Goal: Task Accomplishment & Management: Use online tool/utility

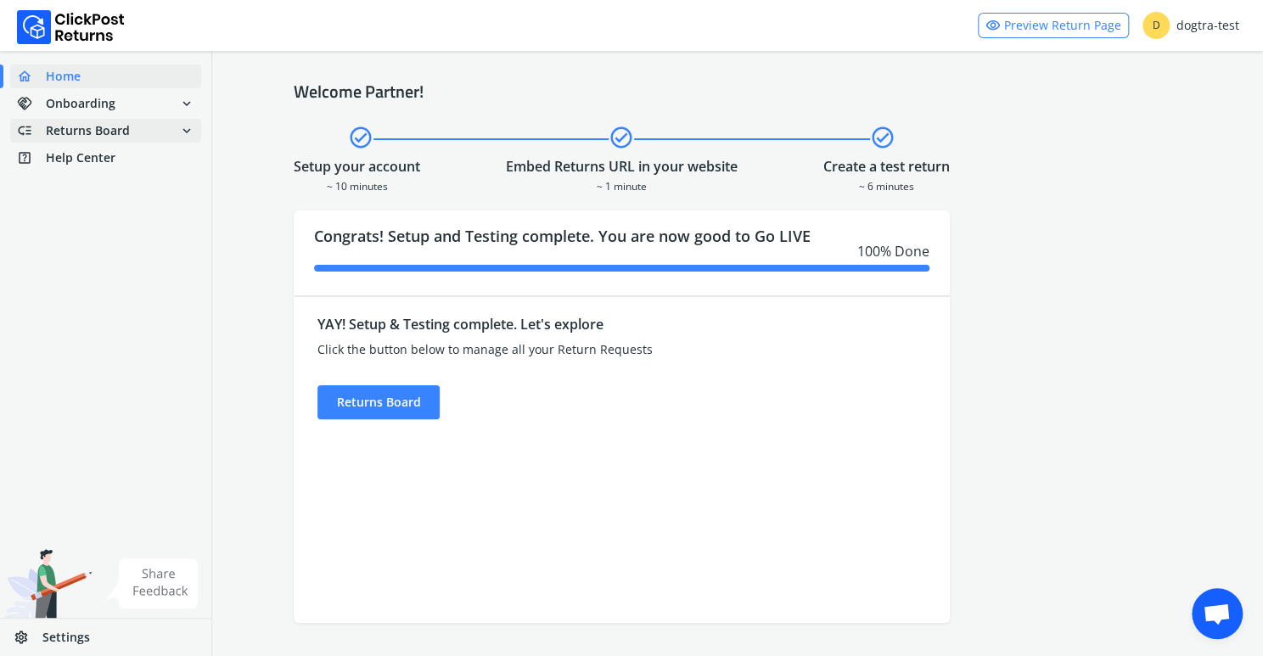
click at [97, 129] on span "Returns Board" at bounding box center [88, 130] width 84 height 17
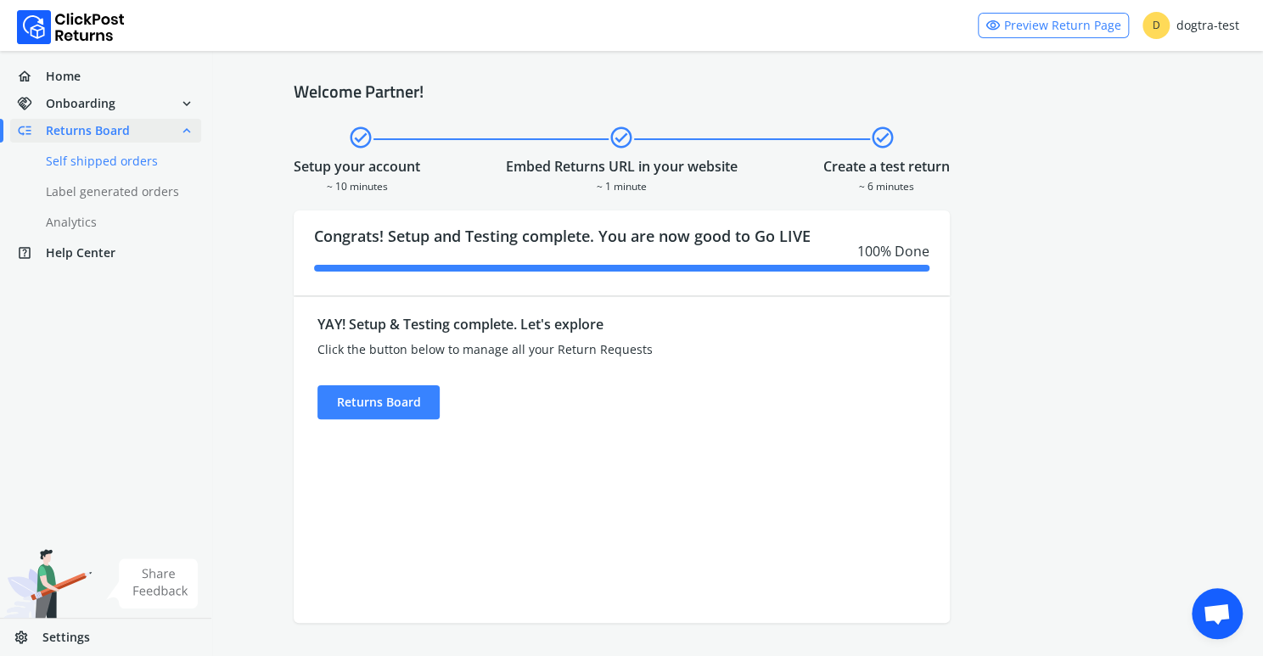
click at [93, 161] on link "done Self shipped orders" at bounding box center [115, 161] width 211 height 24
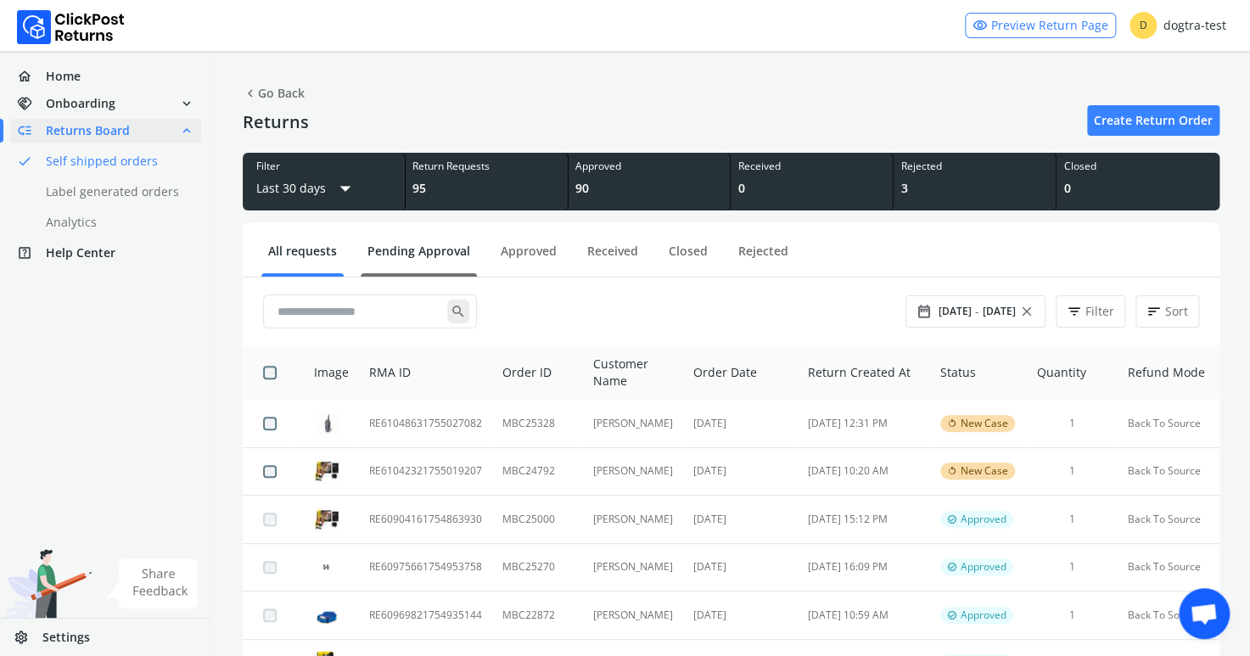
click at [394, 250] on link "Pending Approval" at bounding box center [419, 258] width 116 height 30
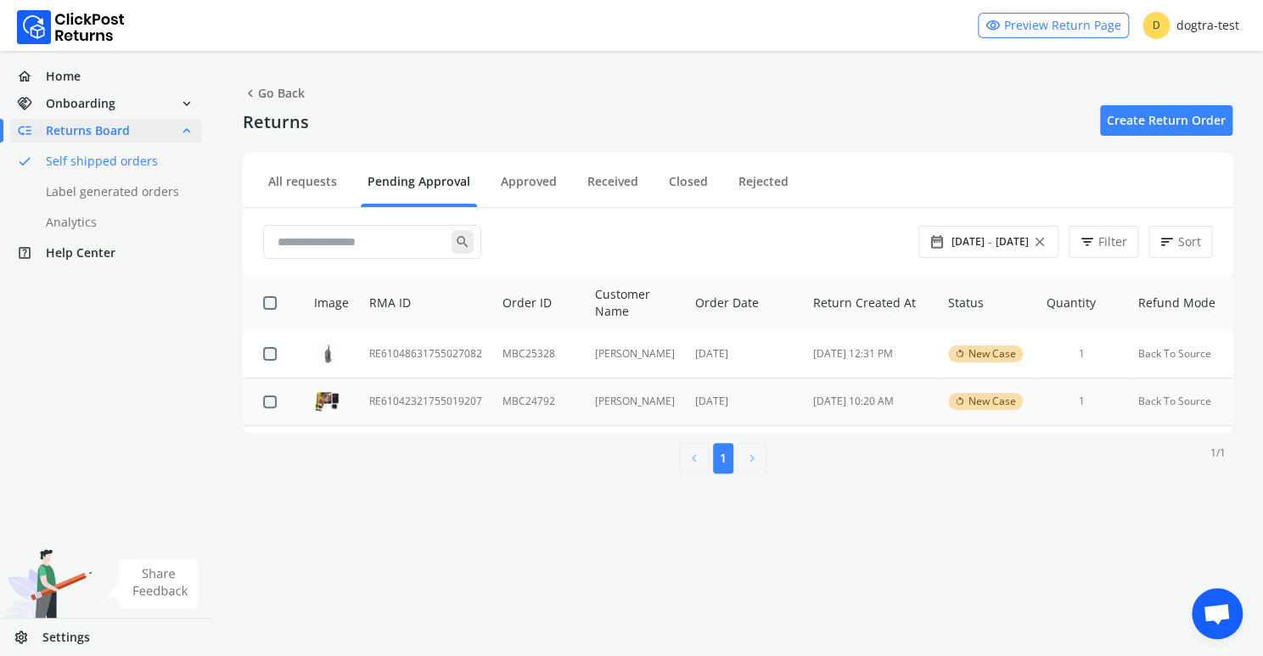
click at [435, 403] on td "RE61042321755019207" at bounding box center [425, 402] width 133 height 48
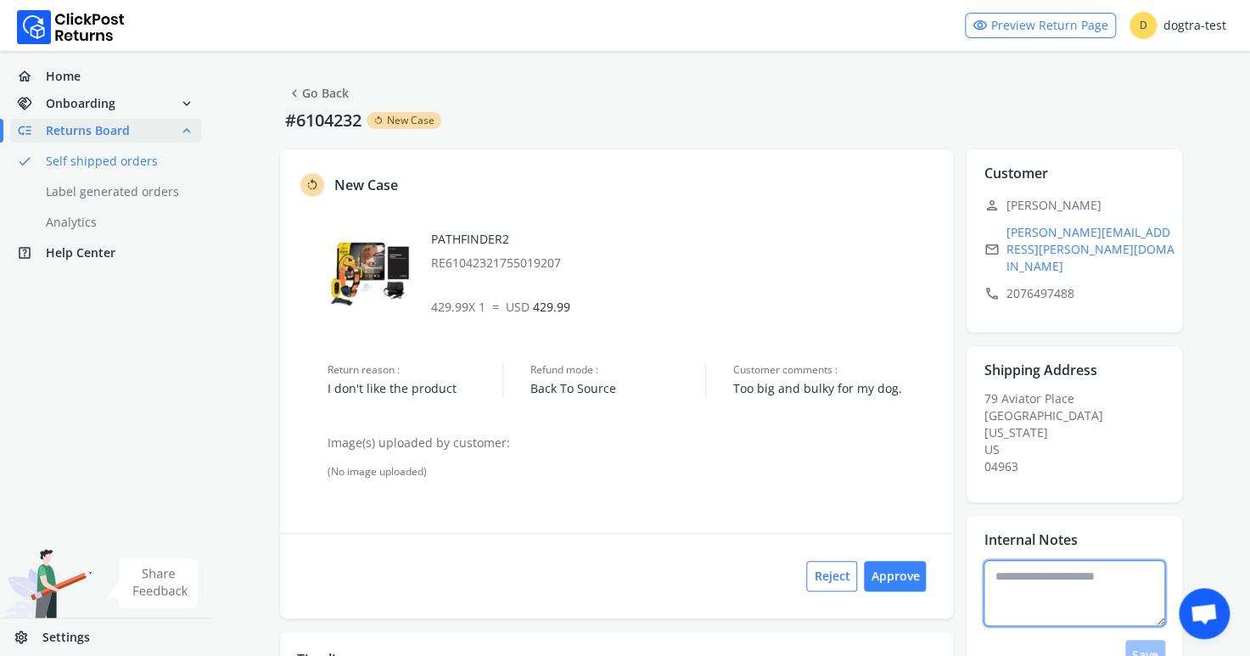
click at [998, 560] on textarea at bounding box center [1075, 593] width 182 height 66
type textarea "**********"
click at [1150, 640] on button "Save" at bounding box center [1146, 655] width 40 height 31
click at [906, 577] on button "Approve" at bounding box center [895, 576] width 62 height 31
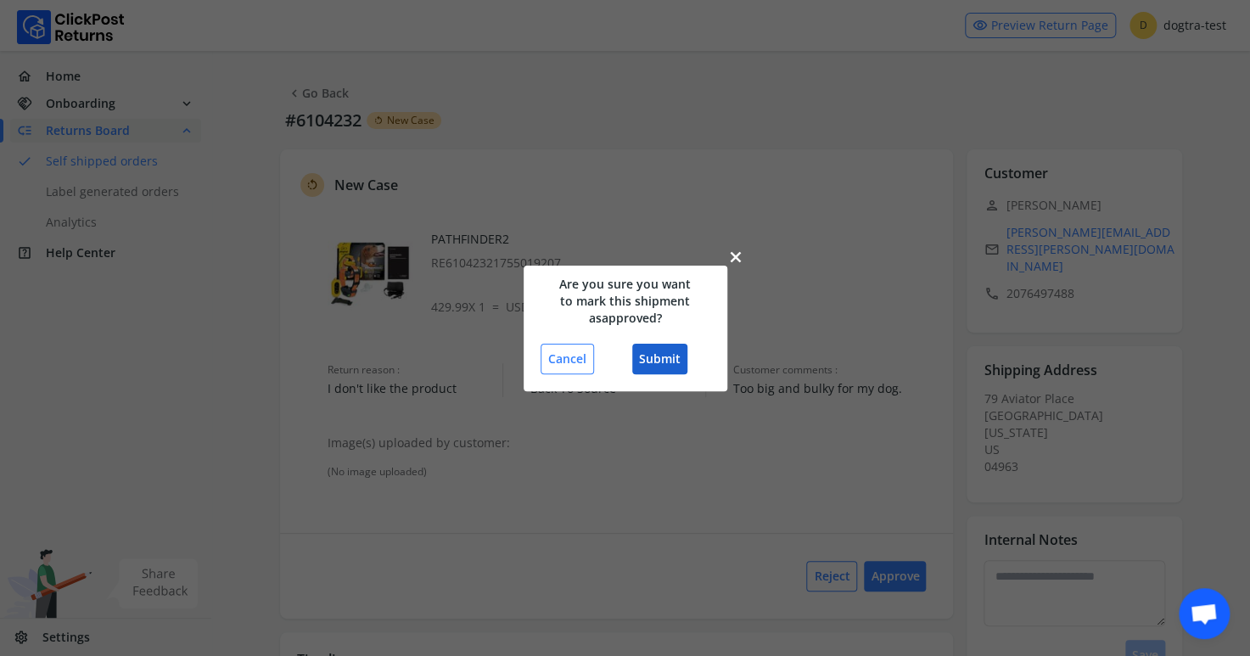
click at [656, 361] on button "Submit" at bounding box center [659, 359] width 55 height 31
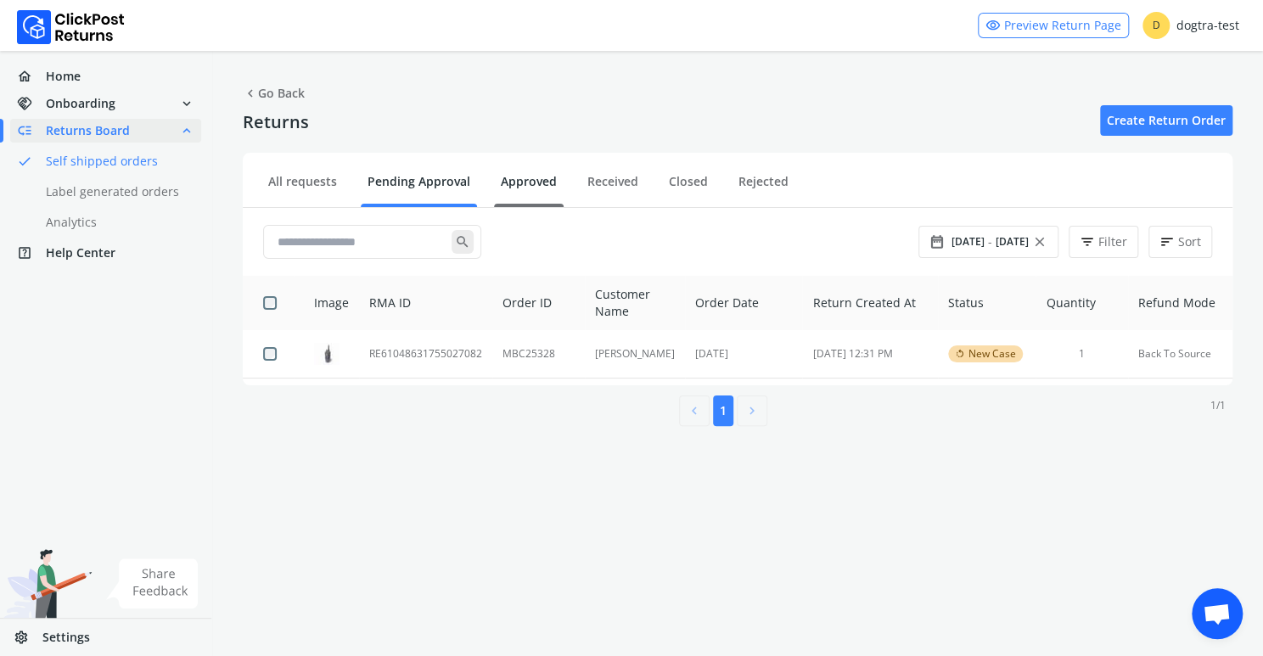
click at [527, 178] on link "Approved" at bounding box center [529, 188] width 70 height 30
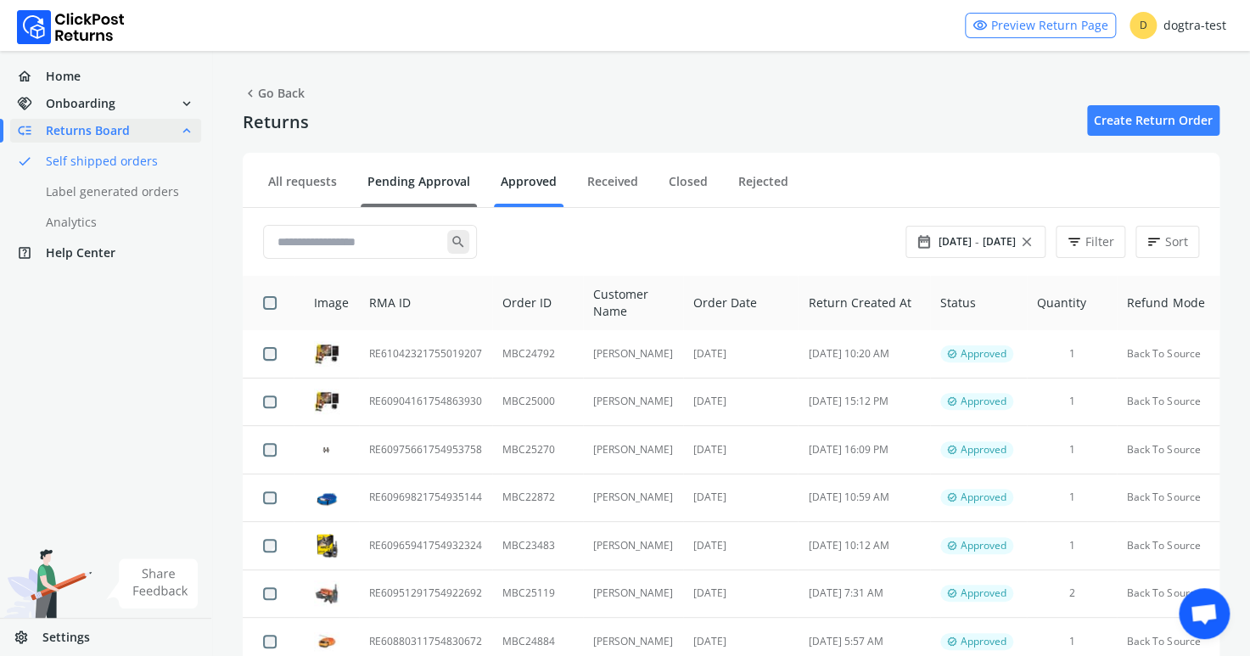
click at [410, 174] on link "Pending Approval" at bounding box center [419, 188] width 116 height 30
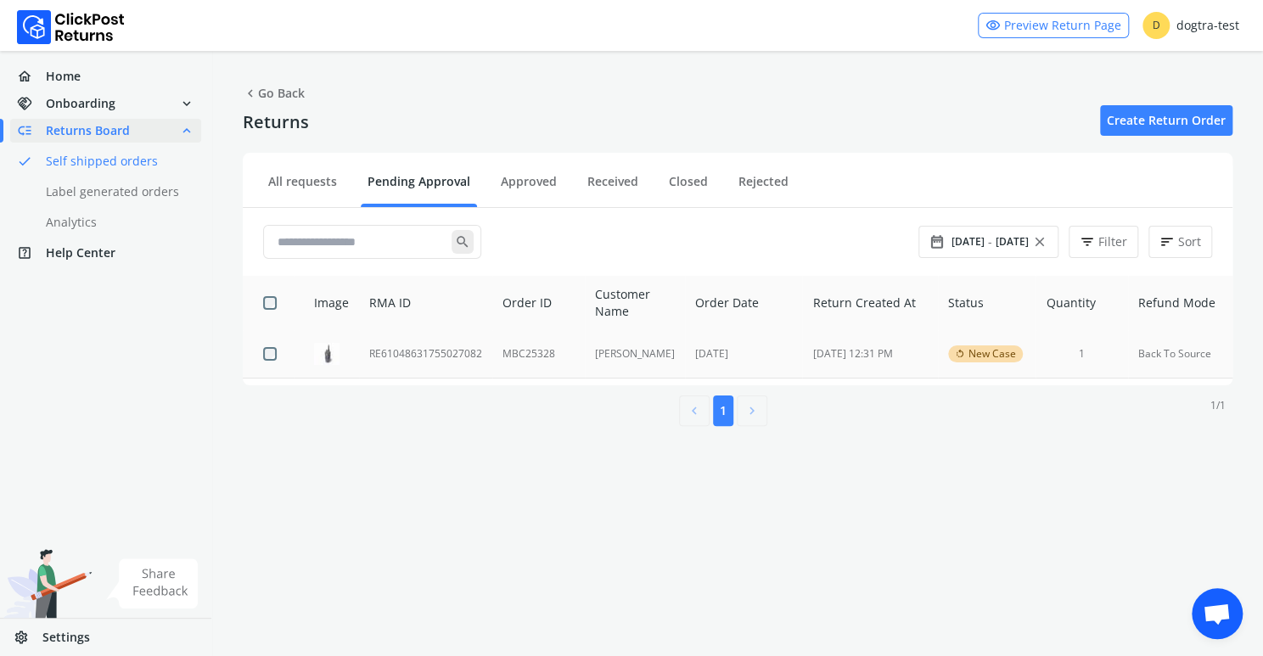
click at [417, 350] on td "RE61048631755027082" at bounding box center [425, 354] width 133 height 48
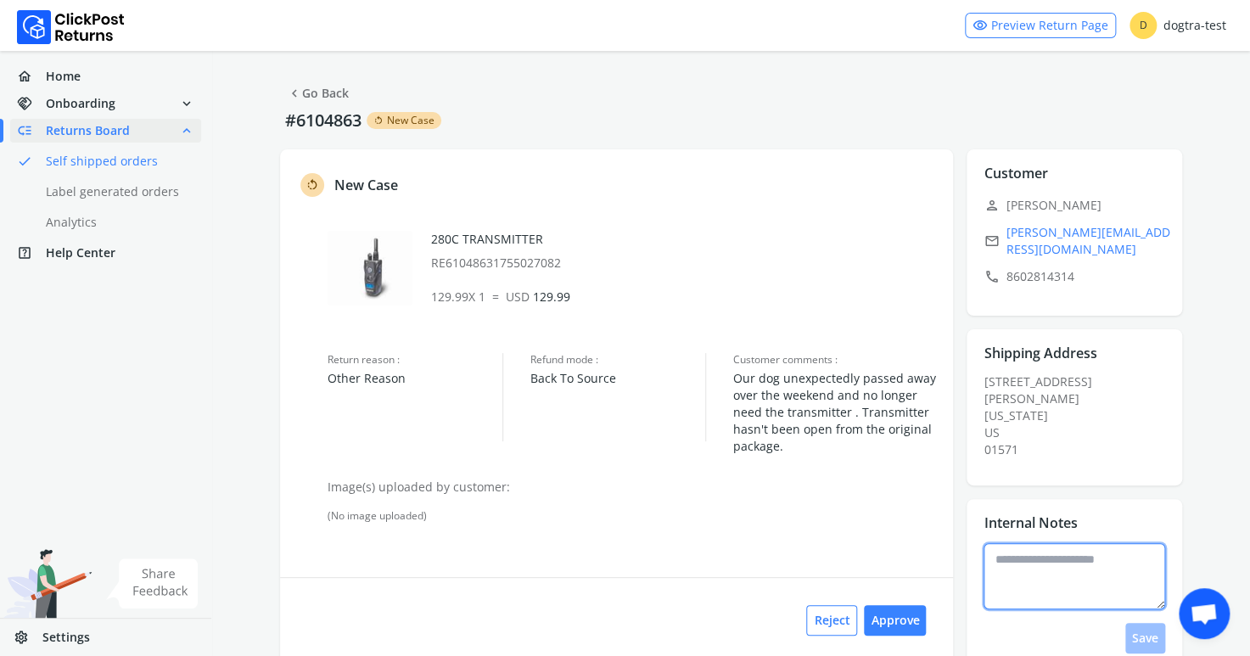
click at [1014, 546] on textarea at bounding box center [1075, 576] width 182 height 66
type textarea "**********"
click at [1156, 632] on button "Save" at bounding box center [1146, 638] width 40 height 31
click at [895, 622] on button "Approve" at bounding box center [895, 620] width 62 height 31
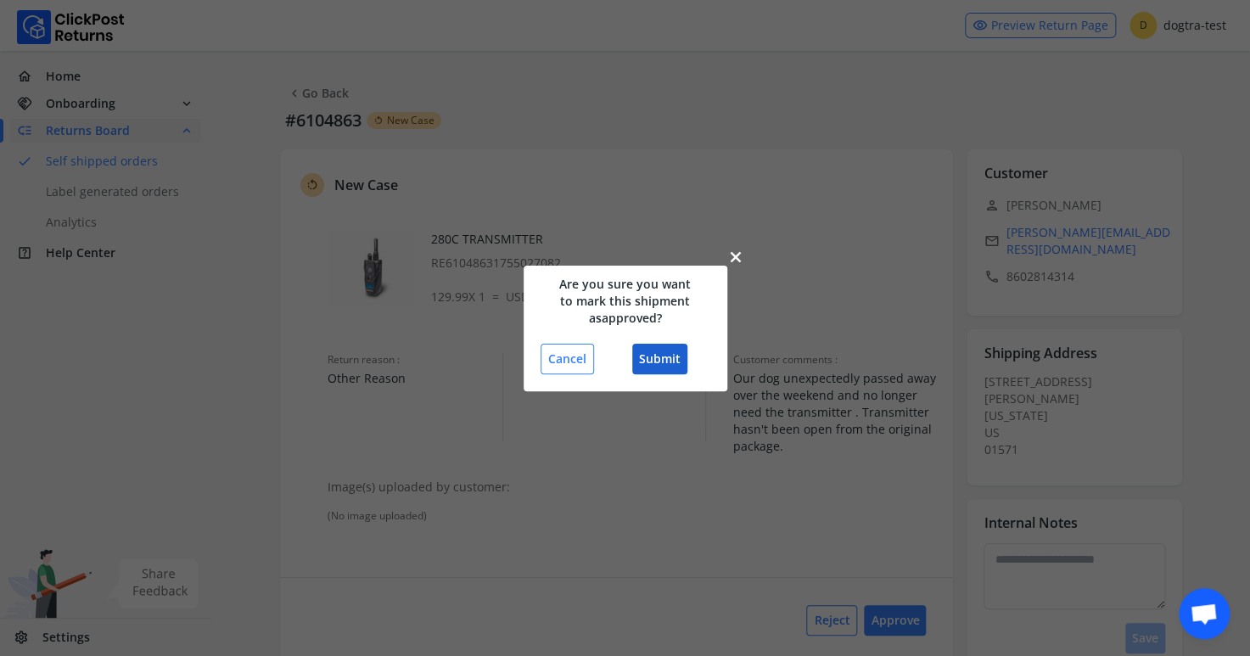
click at [665, 362] on button "Submit" at bounding box center [659, 359] width 55 height 31
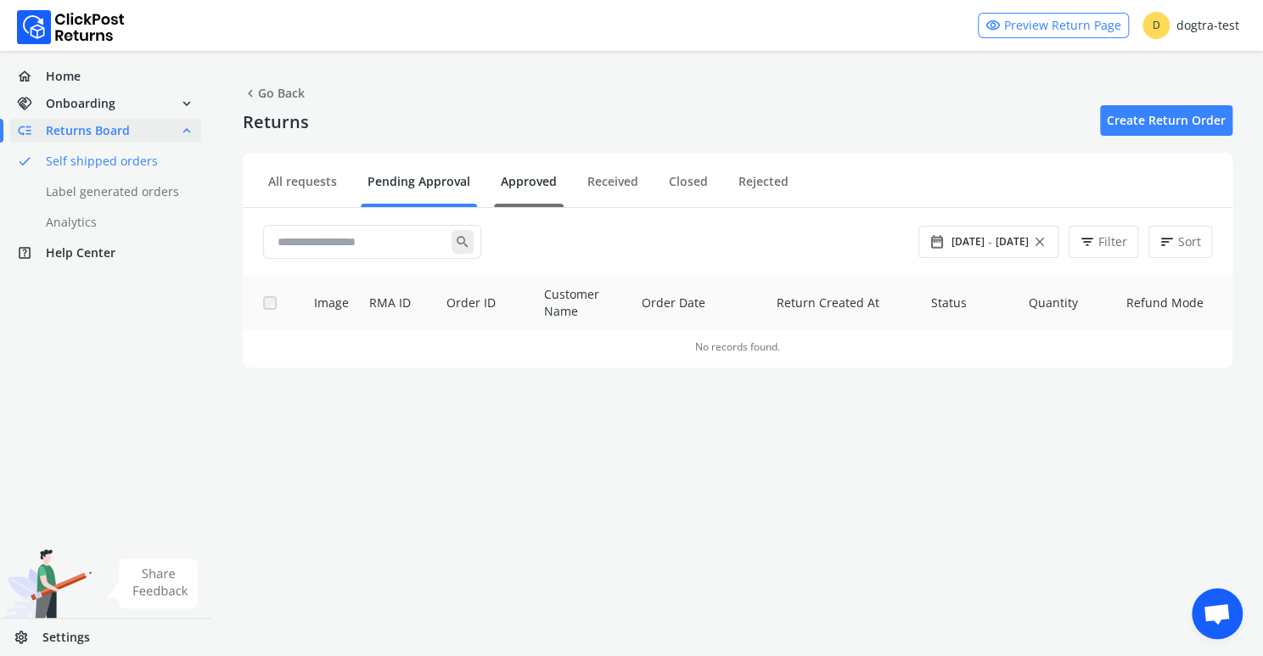
click at [529, 179] on link "Approved" at bounding box center [529, 188] width 70 height 30
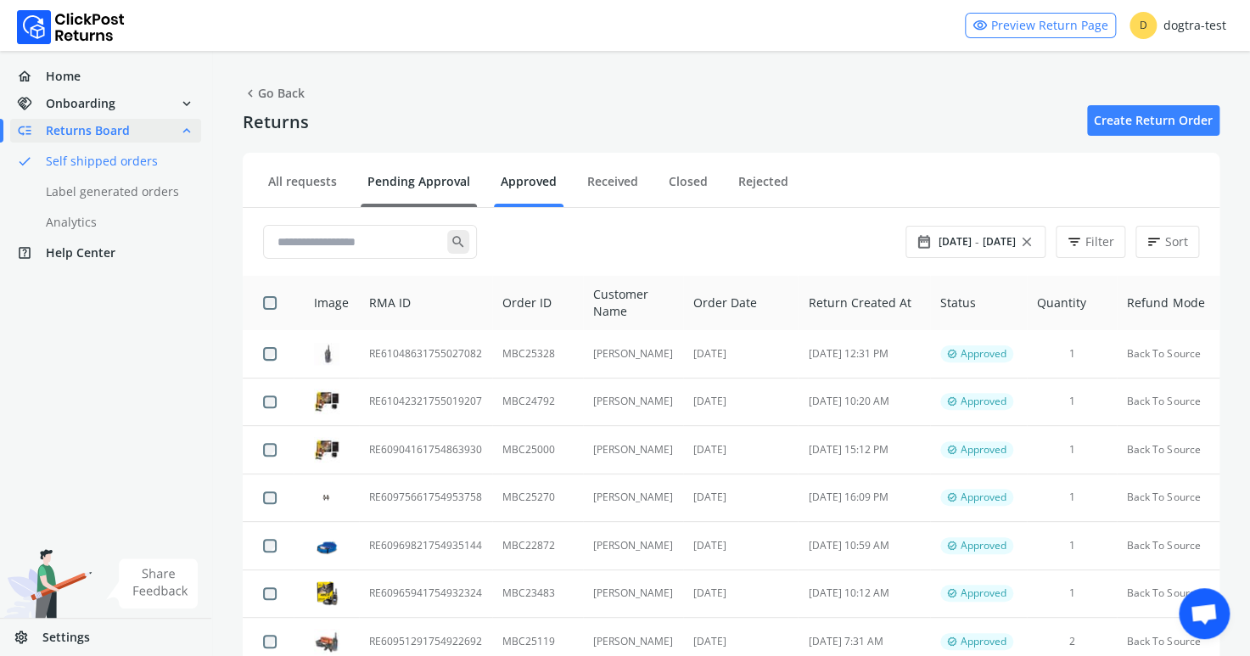
click at [416, 178] on link "Pending Approval" at bounding box center [419, 188] width 116 height 30
click at [415, 180] on link "Pending Approval" at bounding box center [419, 188] width 116 height 30
